Goal: Transaction & Acquisition: Obtain resource

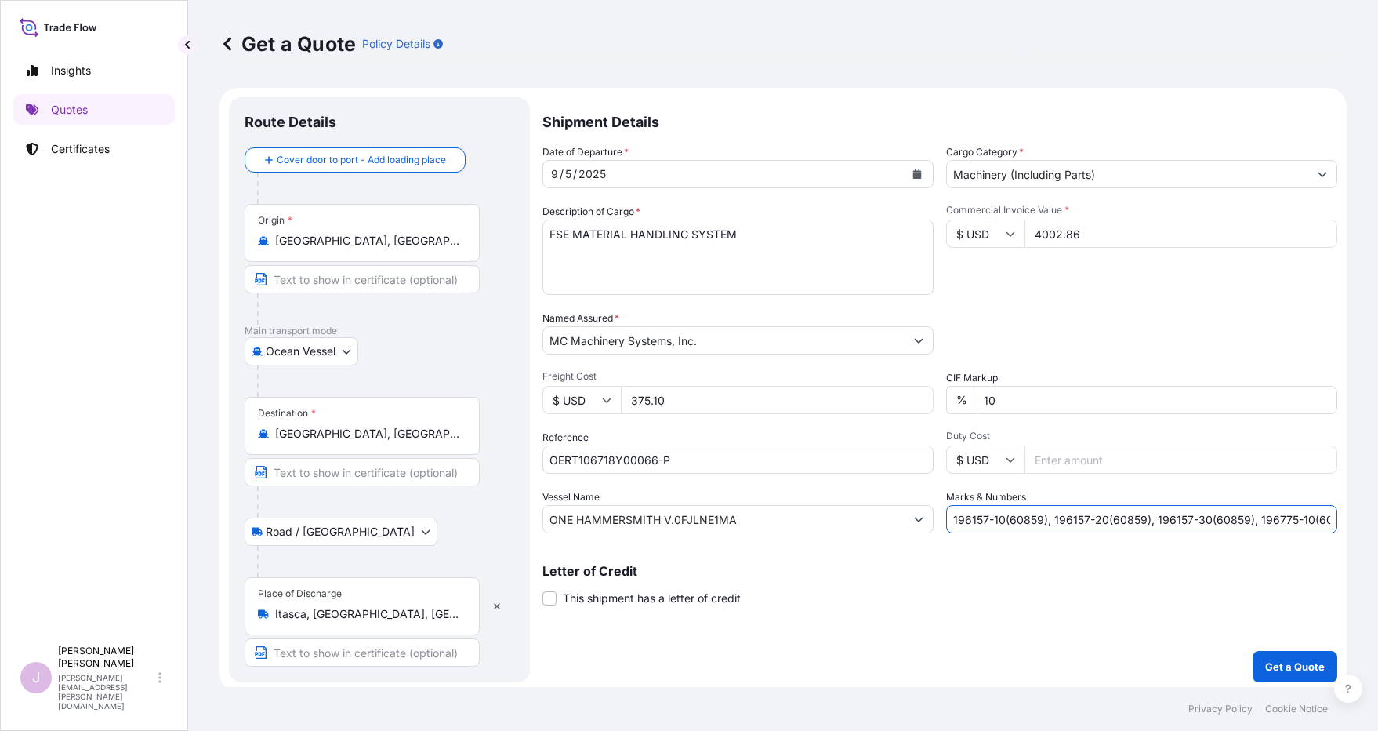
select select "Ocean Vessel"
select select "Road / [GEOGRAPHIC_DATA]"
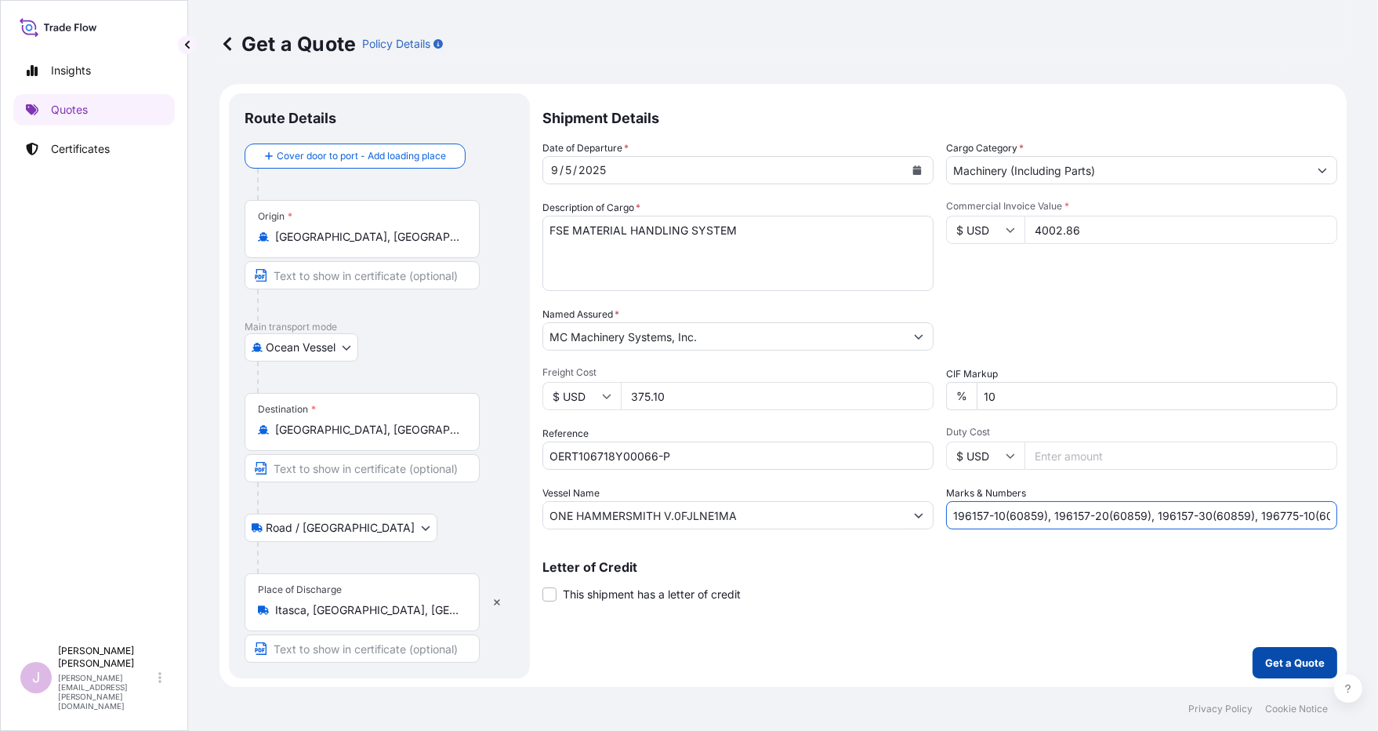
click at [1275, 656] on p "Get a Quote" at bounding box center [1295, 663] width 60 height 16
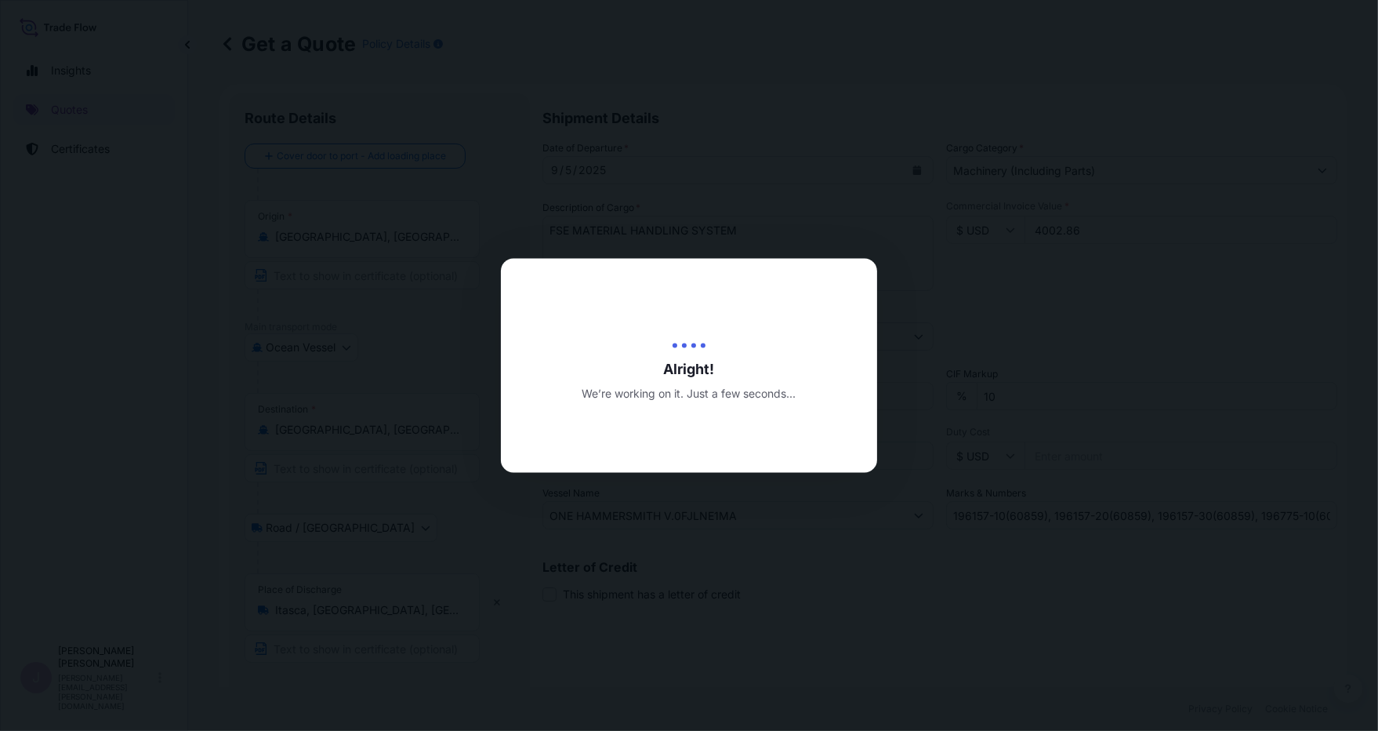
type input "[DATE]"
select select "Ocean Vessel"
select select "Road / [GEOGRAPHIC_DATA]"
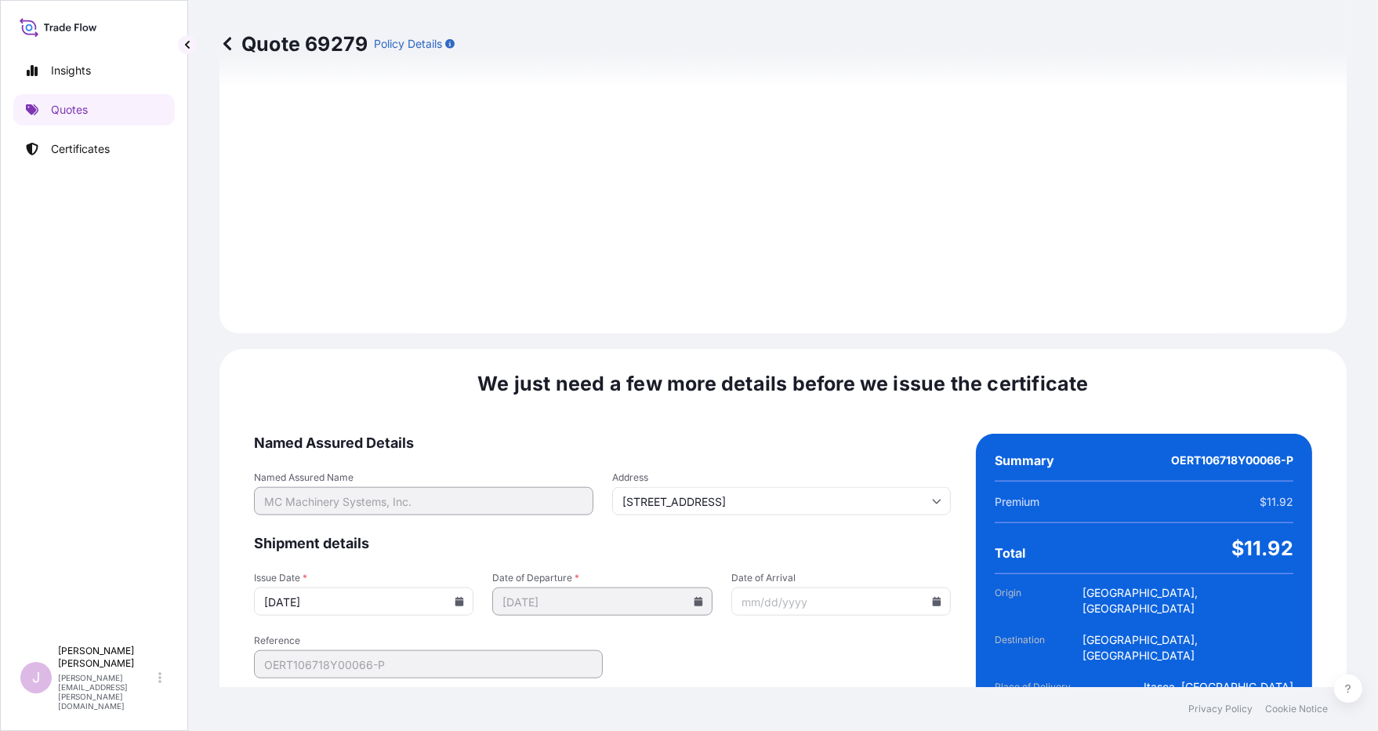
scroll to position [1841, 0]
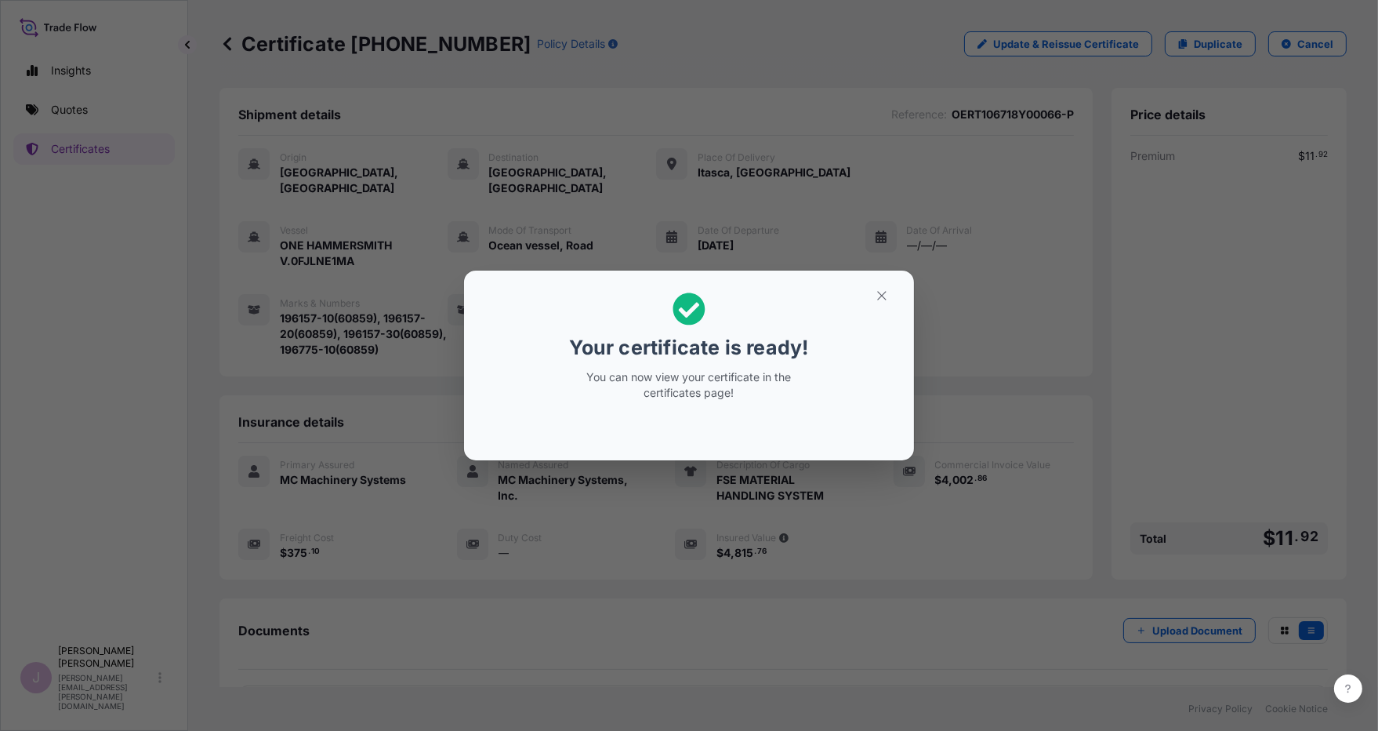
click at [898, 297] on button "button" at bounding box center [881, 295] width 39 height 25
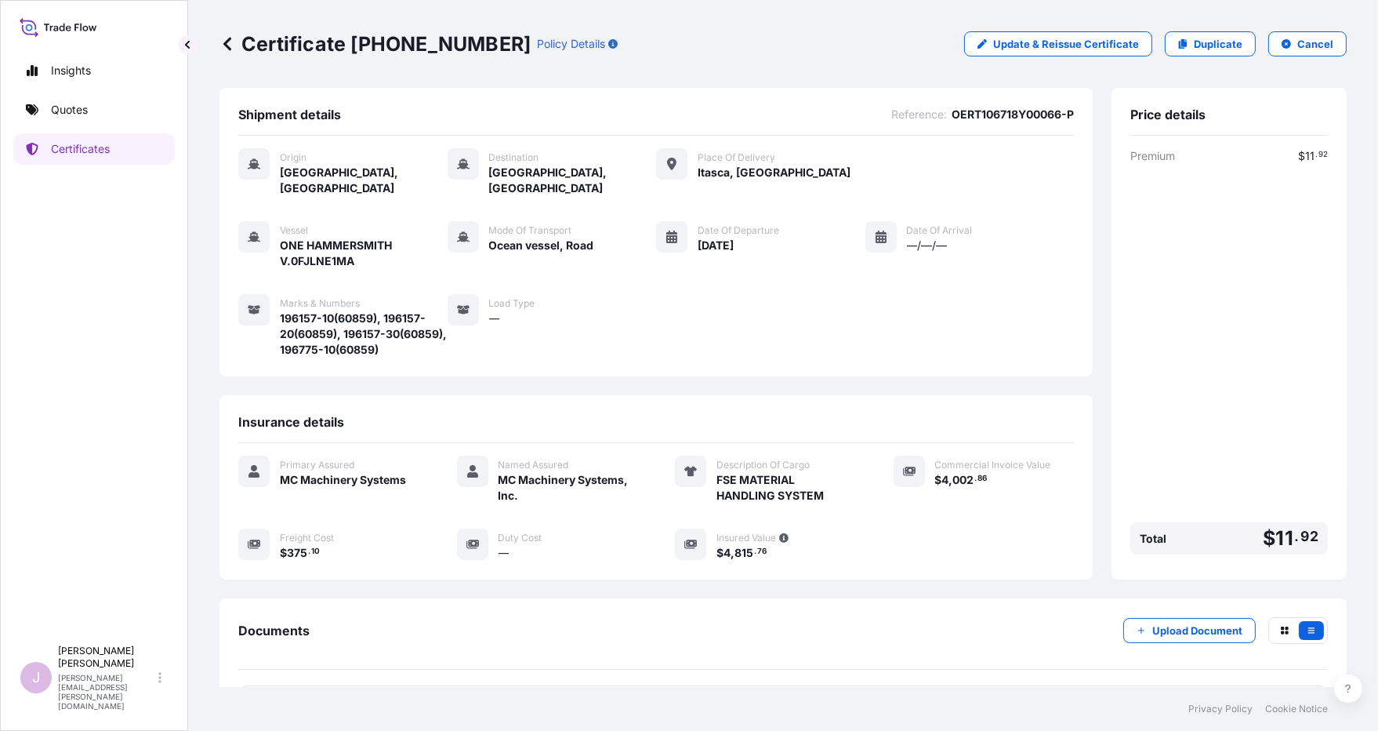
click at [1203, 397] on div "Premium $ 11 . 92 Total $ 11 . 92" at bounding box center [1229, 354] width 198 height 412
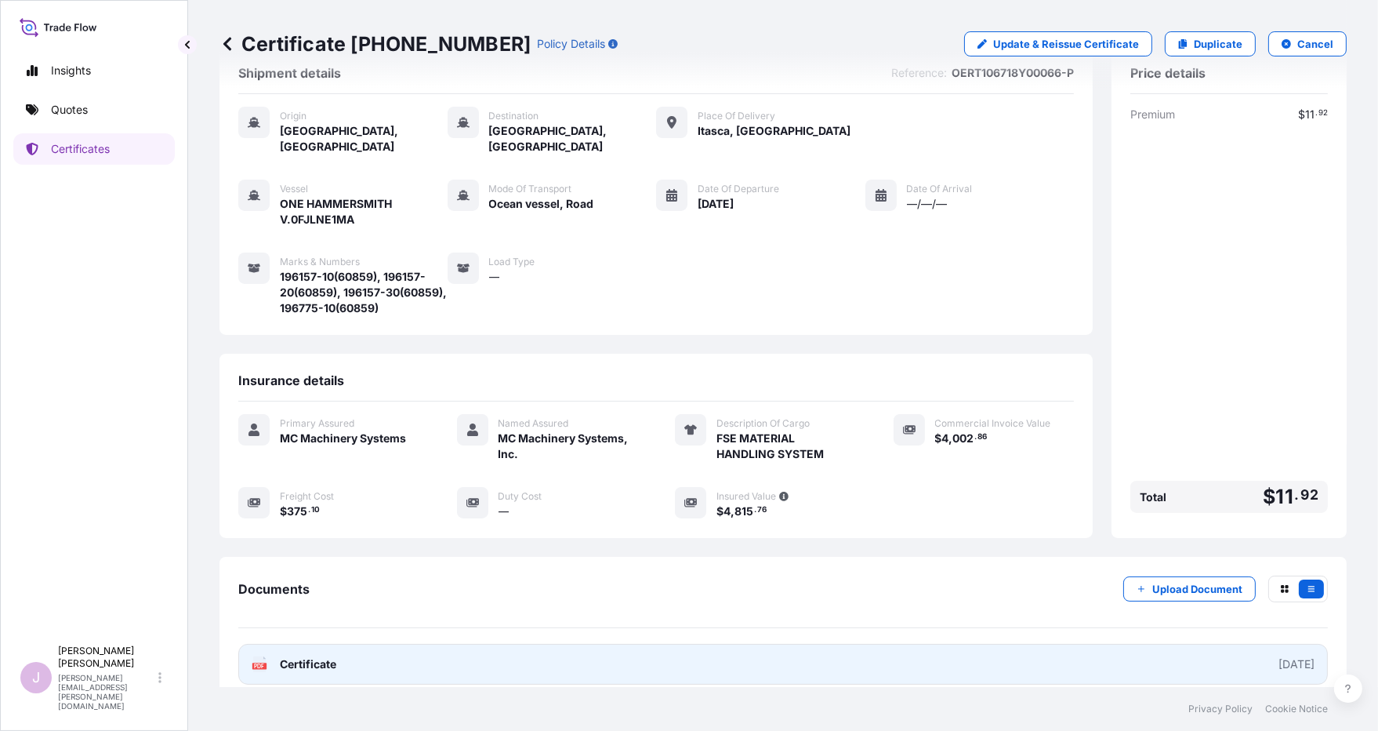
click at [303, 656] on span "Certificate" at bounding box center [308, 664] width 56 height 16
